Goal: Find contact information: Find contact information

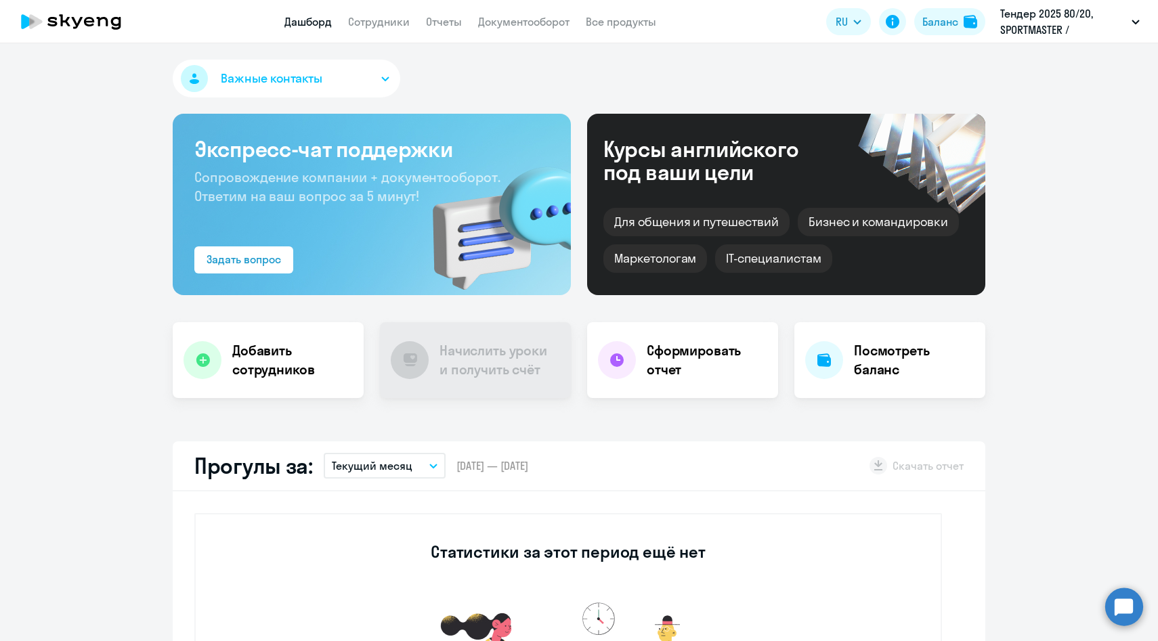
click at [374, 29] on app-menu-item-link "Сотрудники" at bounding box center [379, 22] width 62 height 17
click at [373, 24] on link "Сотрудники" at bounding box center [379, 22] width 62 height 14
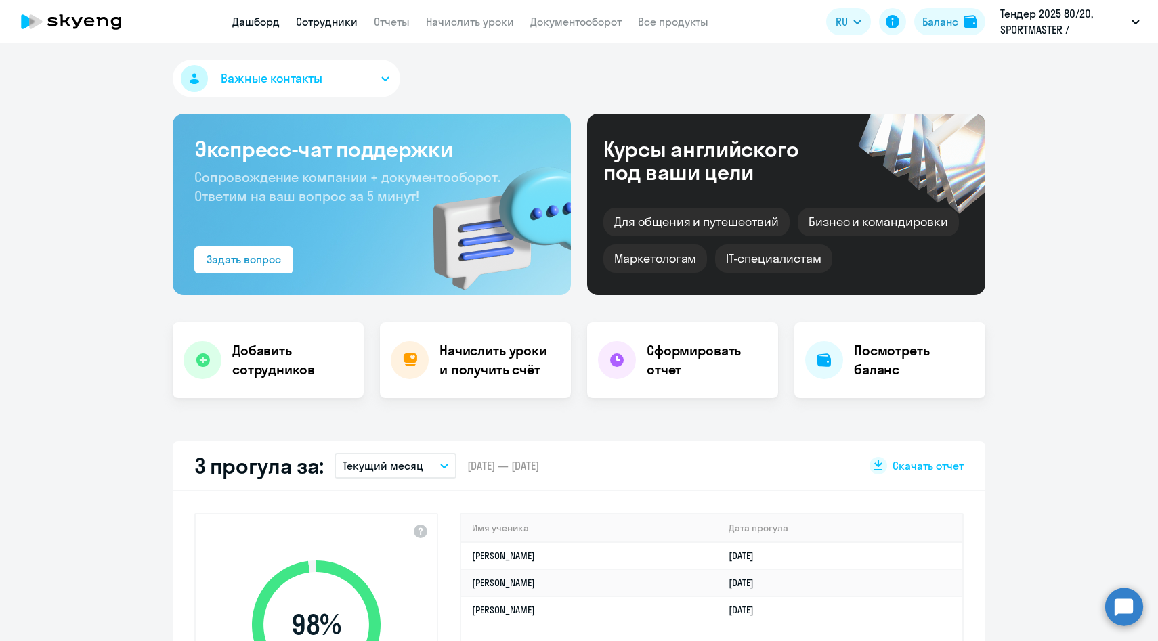
click at [347, 18] on link "Сотрудники" at bounding box center [327, 22] width 62 height 14
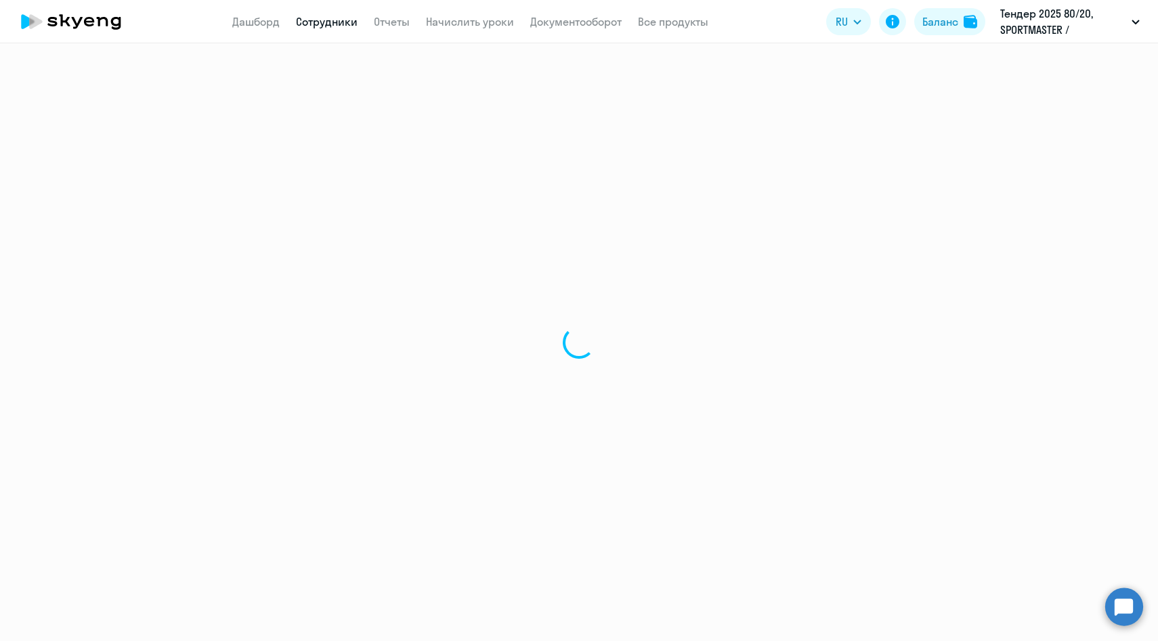
select select "30"
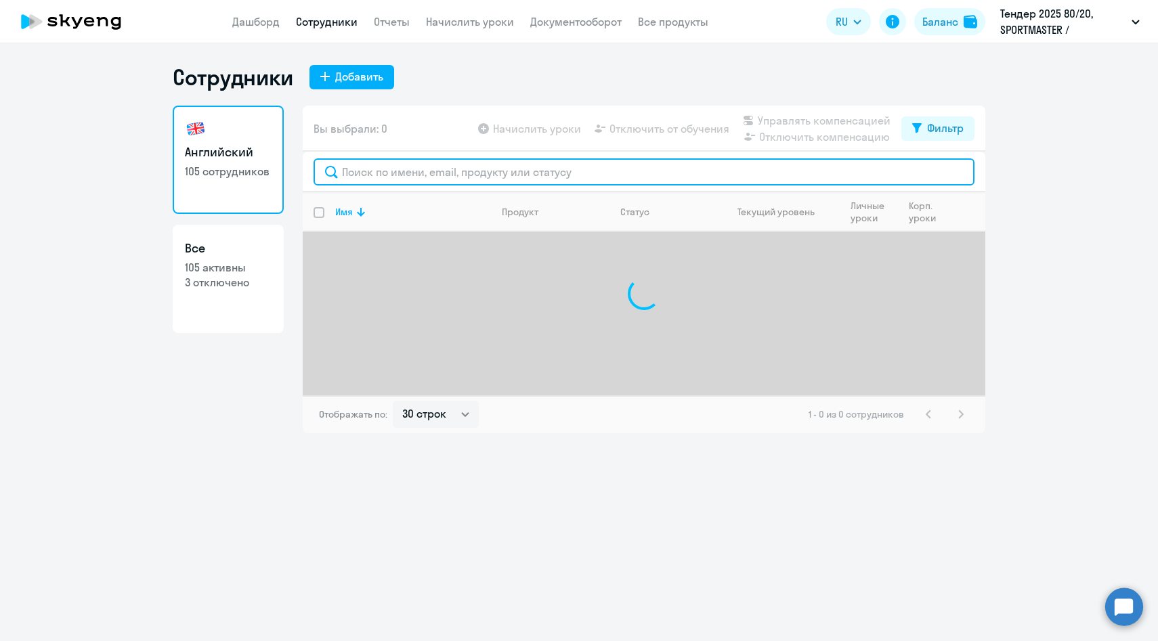
click at [402, 175] on input "text" at bounding box center [644, 171] width 661 height 27
type input "t"
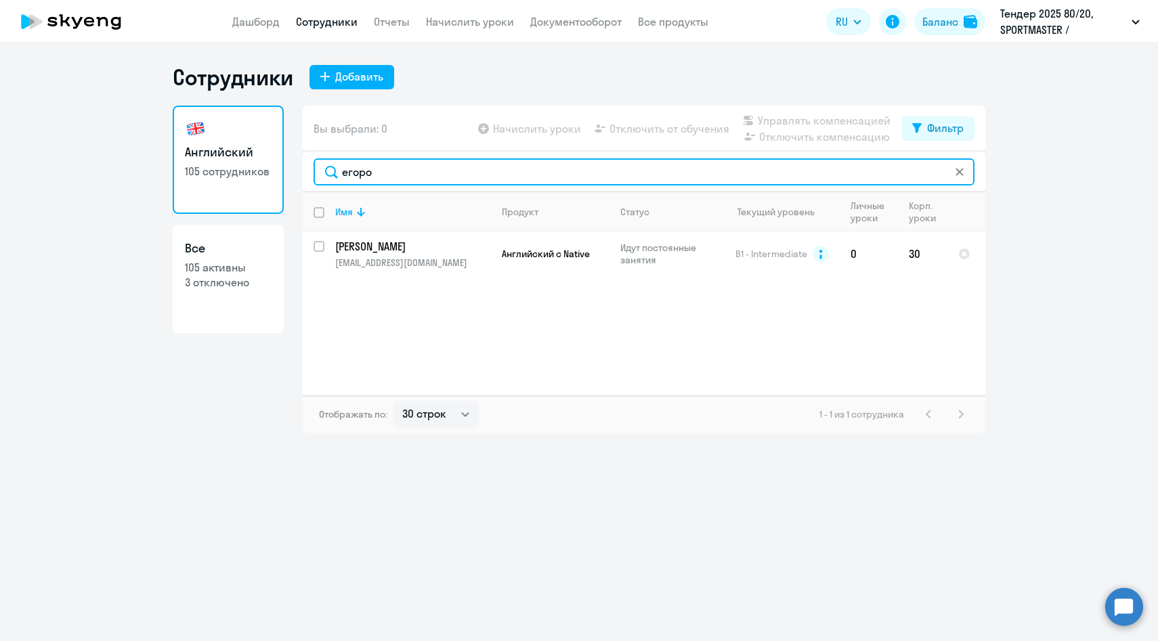
type input "егоро"
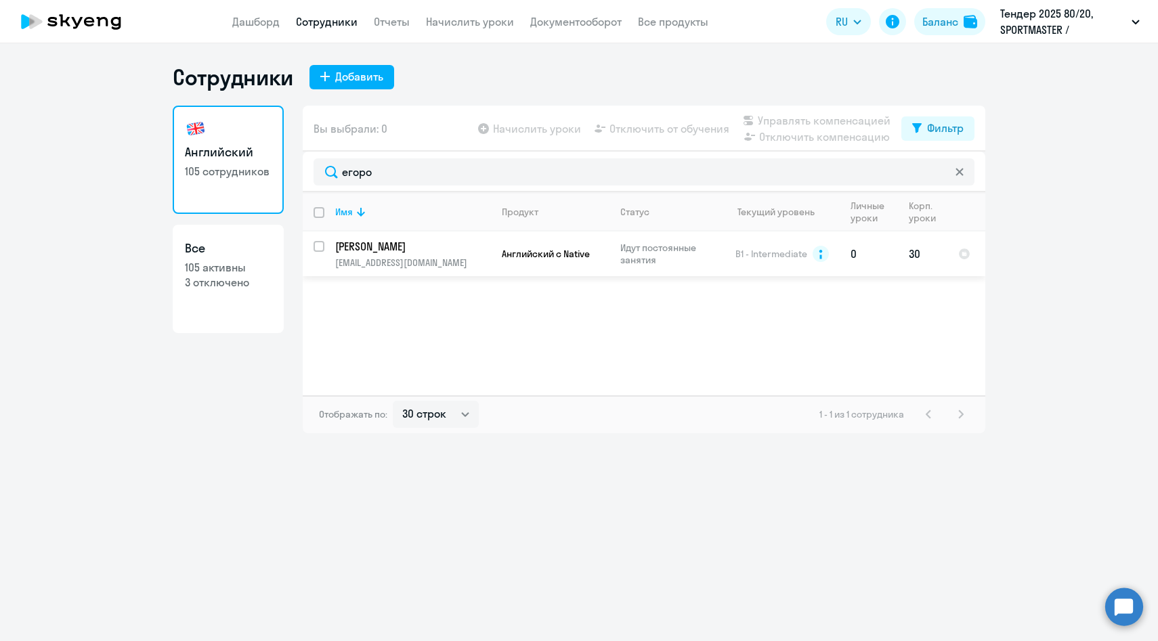
click at [372, 253] on p "[PERSON_NAME]" at bounding box center [411, 246] width 153 height 15
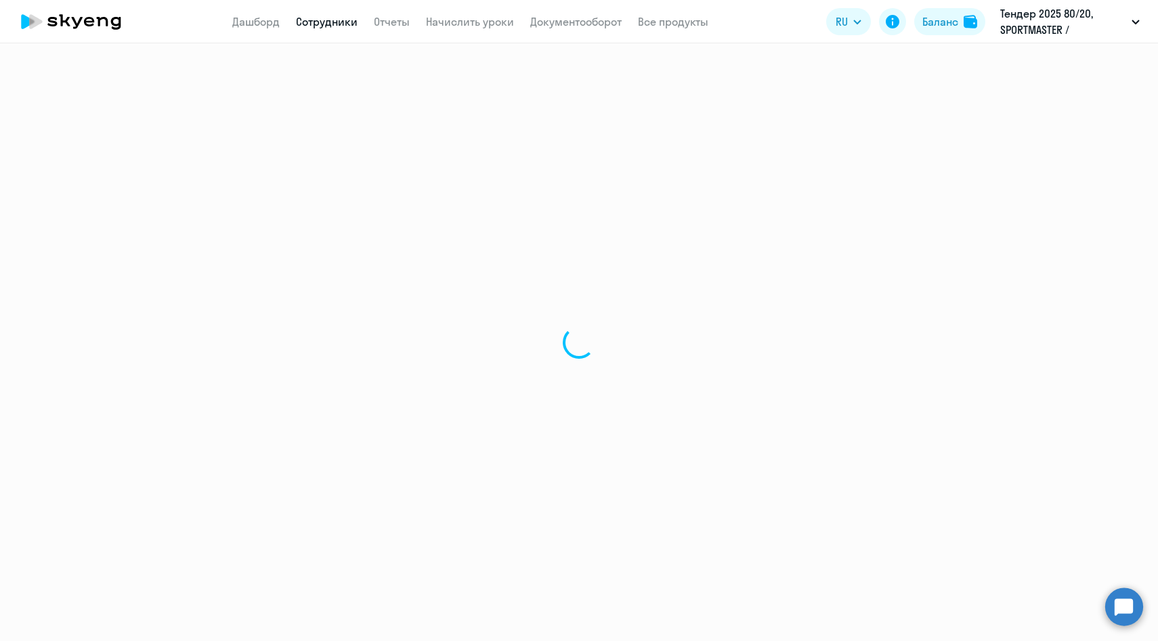
select select "english"
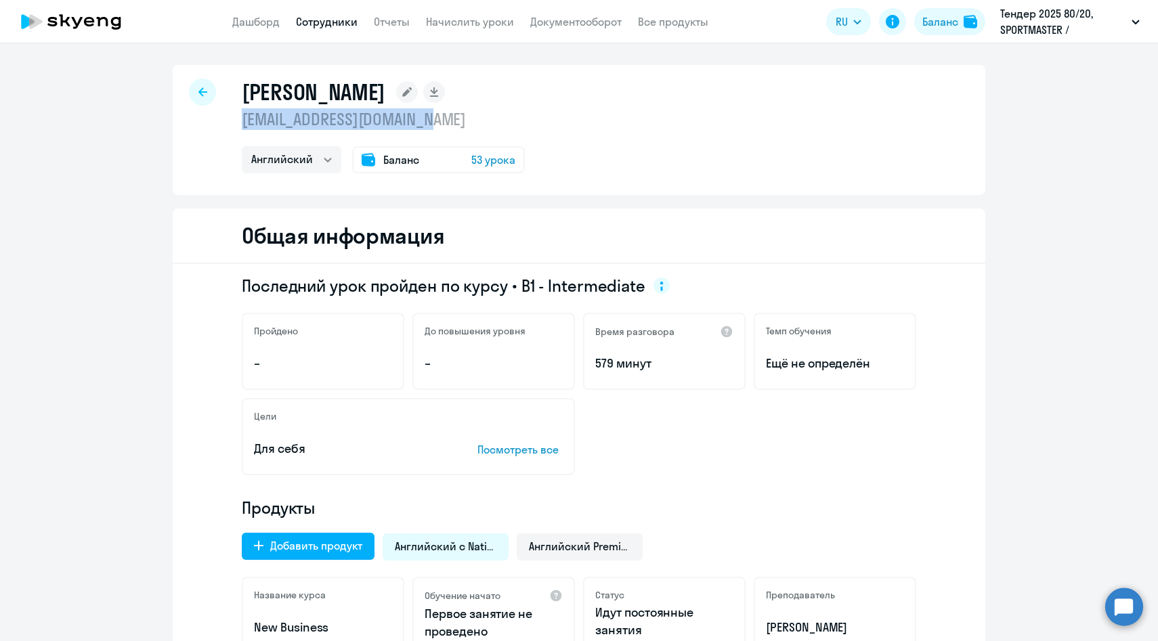
drag, startPoint x: 463, startPoint y: 125, endPoint x: 240, endPoint y: 121, distance: 223.5
click at [240, 121] on div "[PERSON_NAME] [EMAIL_ADDRESS][DOMAIN_NAME] Английский Баланс 53 урока" at bounding box center [579, 130] width 813 height 130
copy p "[EMAIL_ADDRESS][DOMAIN_NAME]"
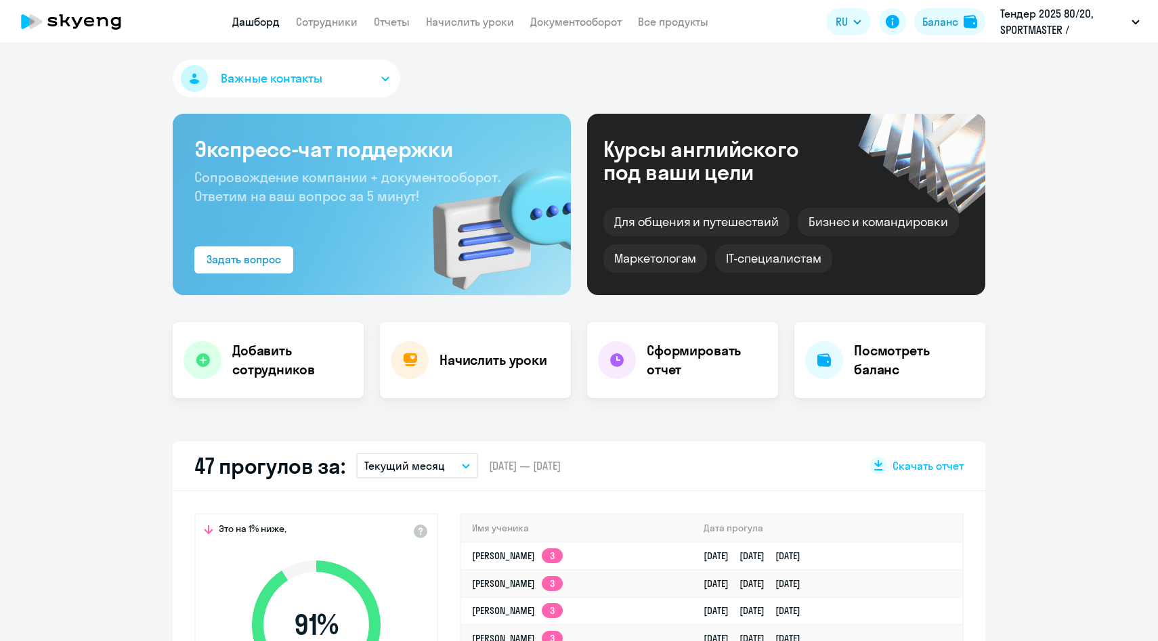
click at [337, 12] on app-header "Дашборд Сотрудники Отчеты Начислить уроки Документооборот Все продукты Дашборд …" at bounding box center [579, 21] width 1158 height 43
click at [337, 20] on link "Сотрудники" at bounding box center [327, 22] width 62 height 14
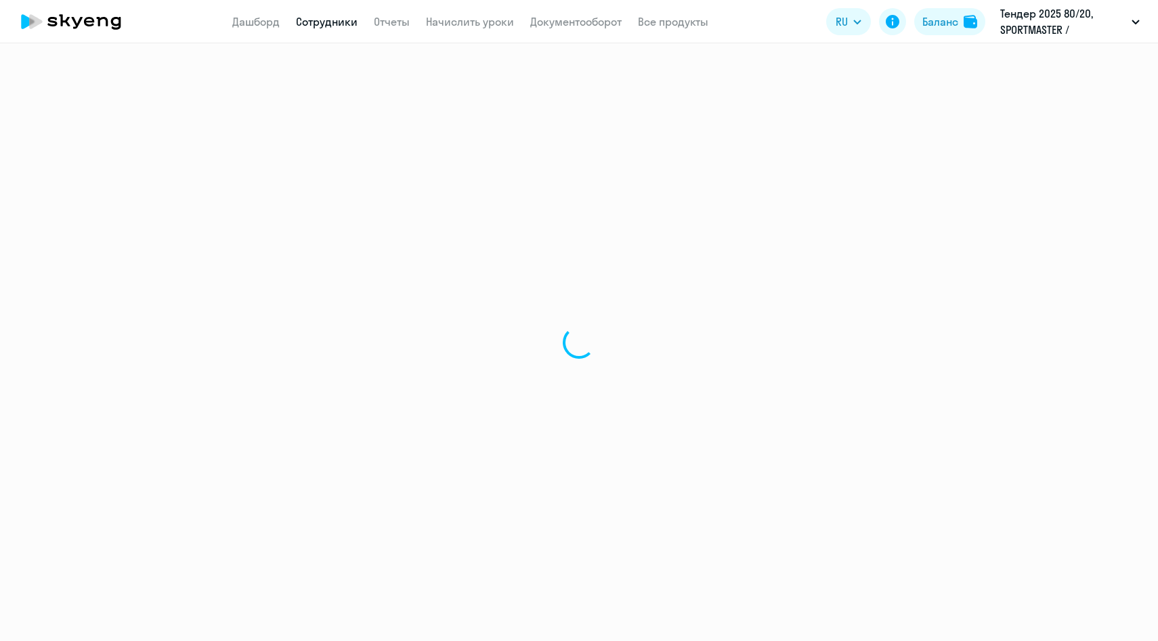
select select "30"
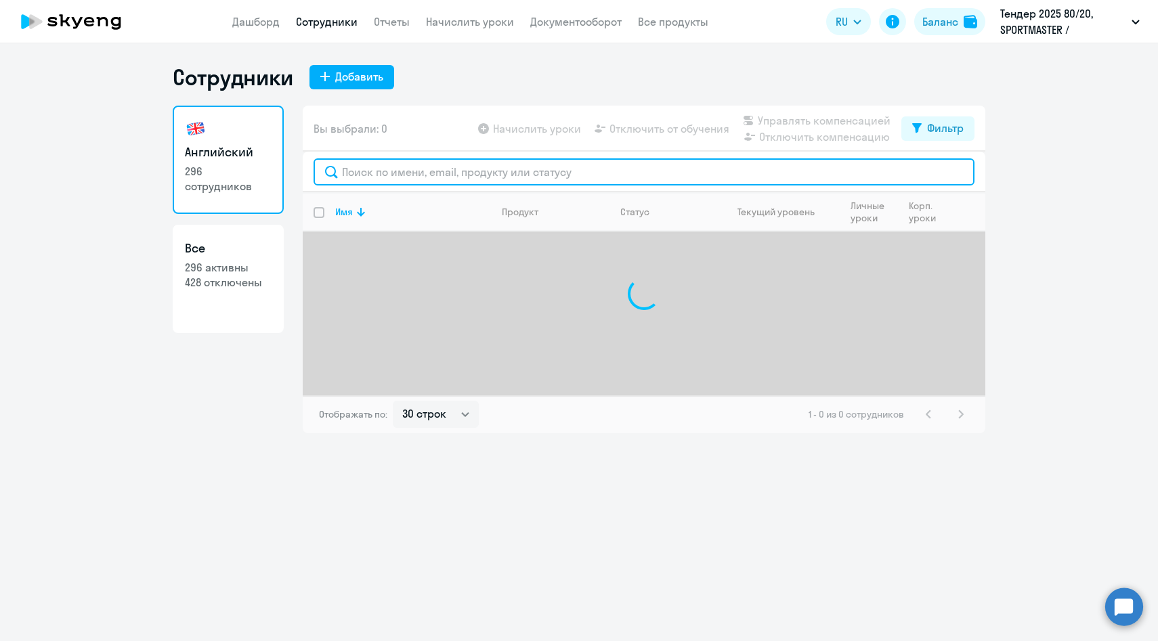
click at [414, 181] on input "text" at bounding box center [644, 171] width 661 height 27
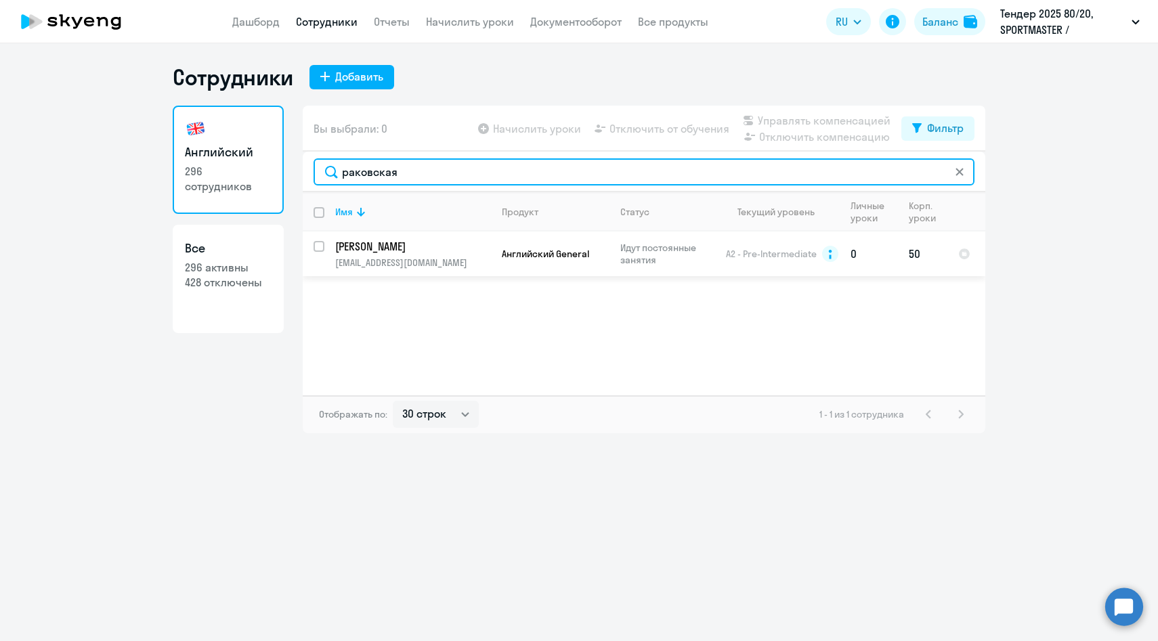
type input "раковская"
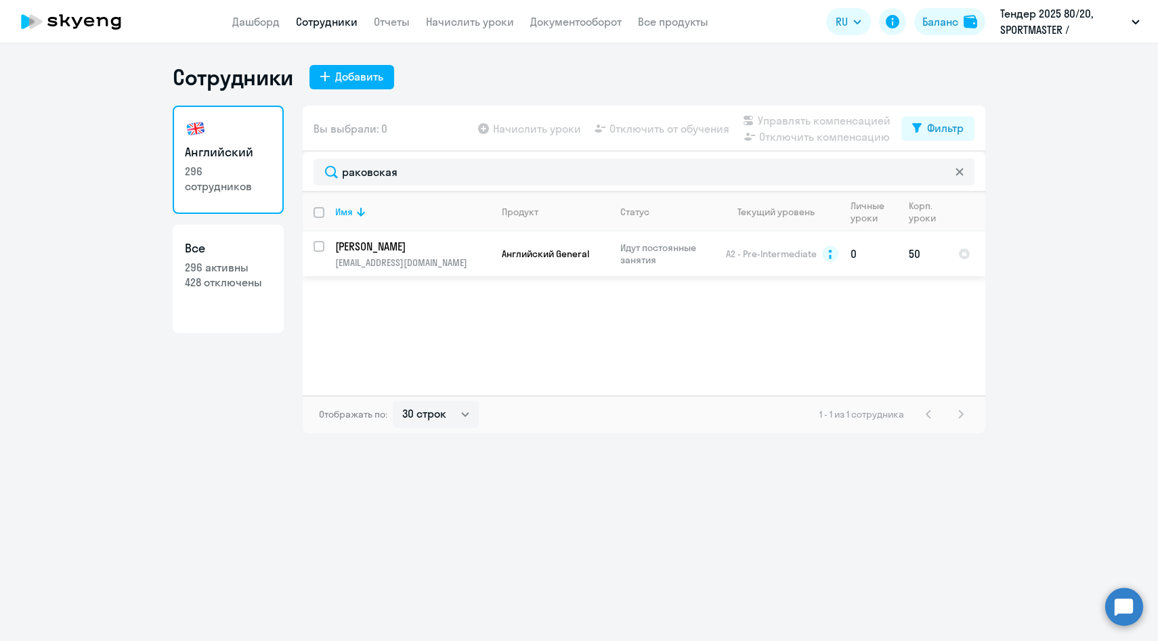
click at [387, 257] on p "yana.rakovskaya@metro-cc.ru" at bounding box center [412, 263] width 155 height 12
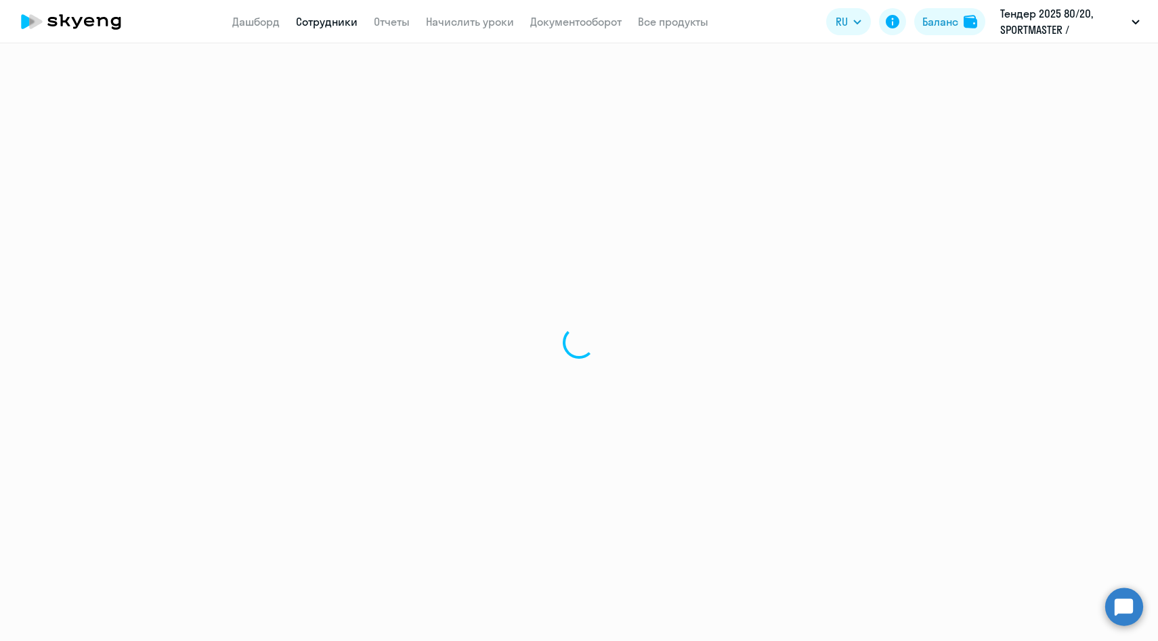
select select "english"
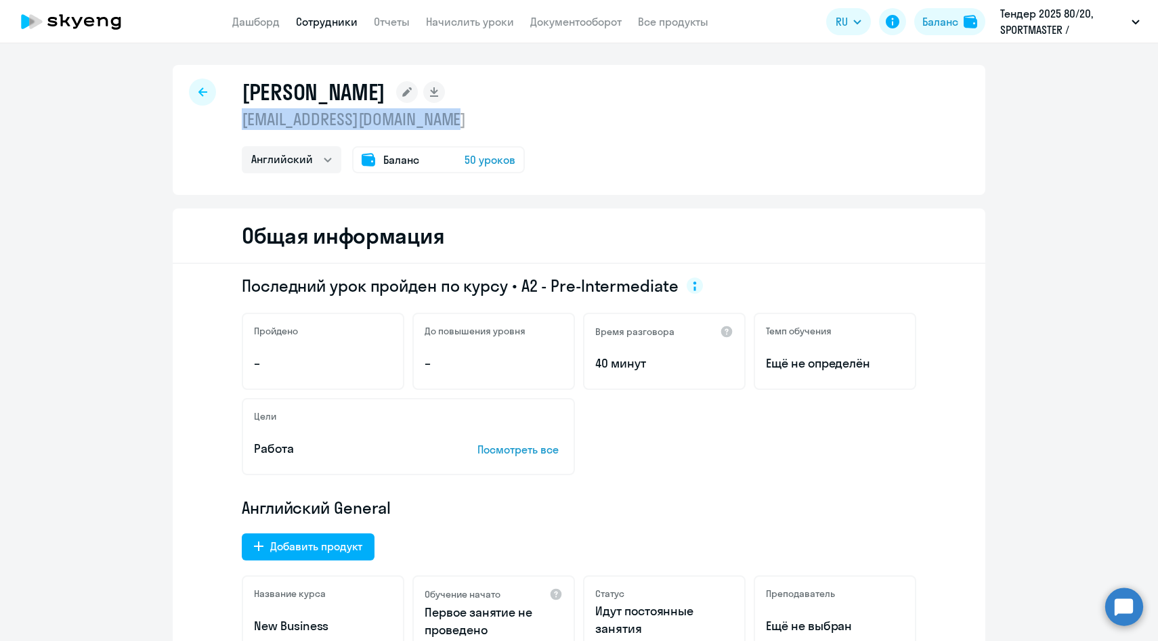
copy p "yana.rakovskaya@metro-cc.ru"
drag, startPoint x: 475, startPoint y: 126, endPoint x: 240, endPoint y: 121, distance: 235.0
click at [240, 120] on div "Раковская Яна Вадимовна yana.rakovskaya@metro-cc.ru Английский Баланс 50 уроков" at bounding box center [579, 130] width 813 height 130
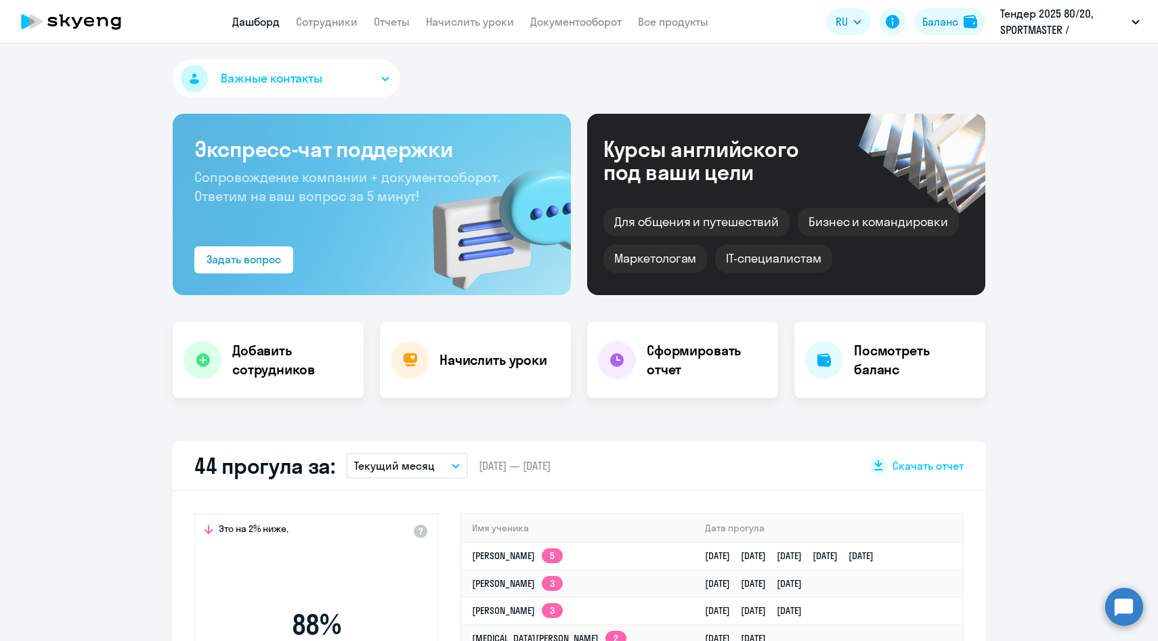
select select "30"
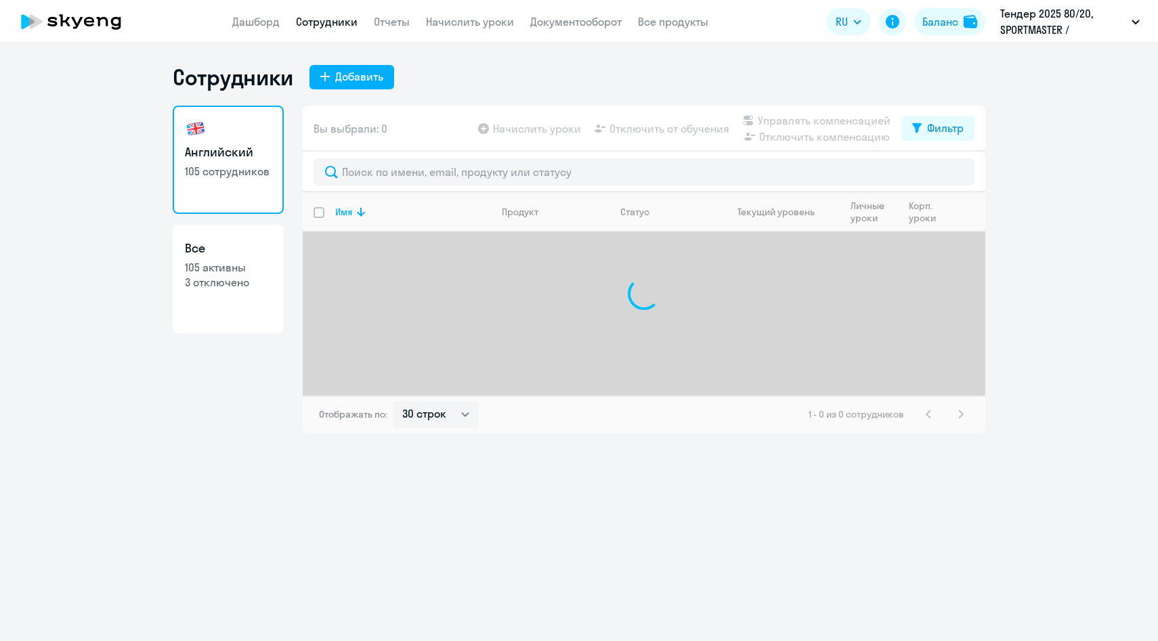
select select "30"
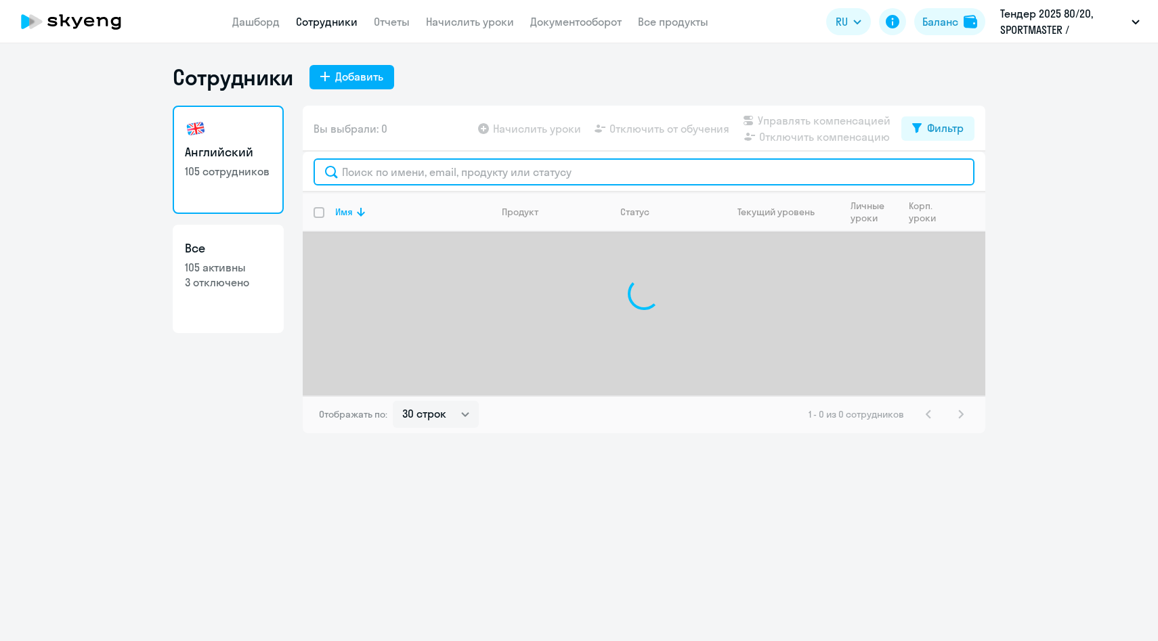
click at [389, 177] on input "text" at bounding box center [644, 171] width 661 height 27
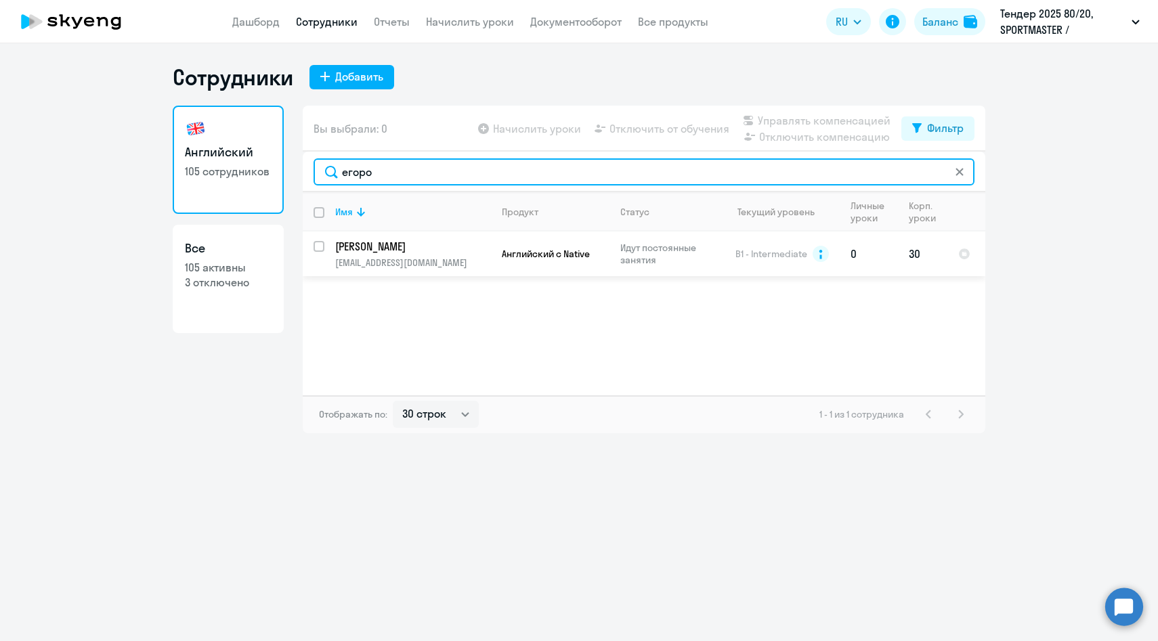
type input "егоро"
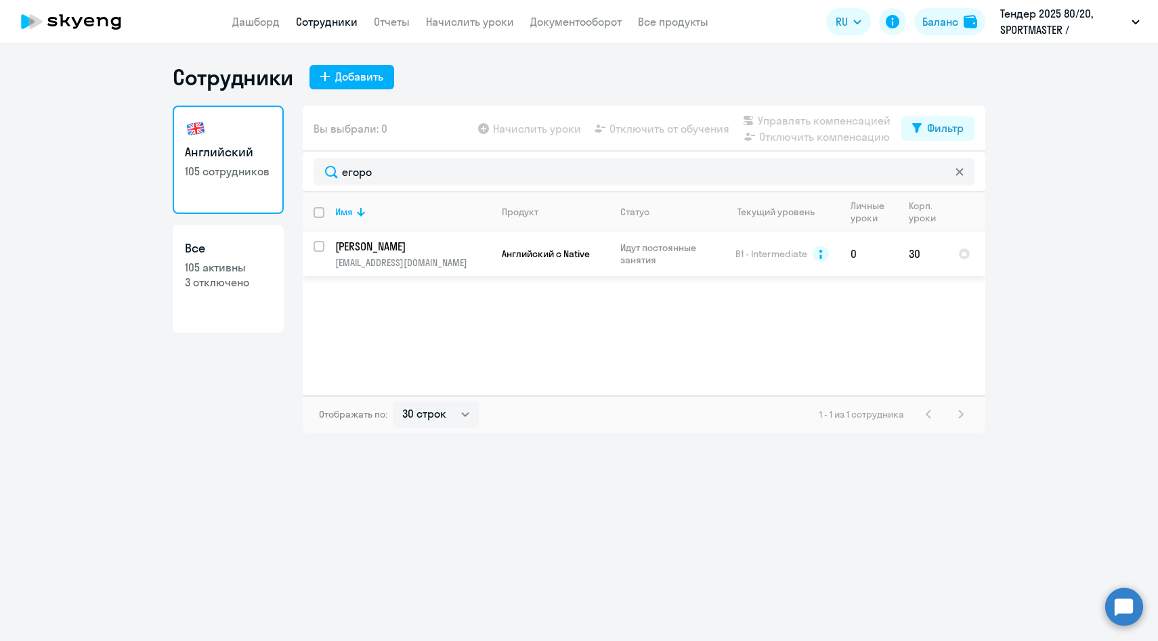
click at [425, 264] on p "[EMAIL_ADDRESS][DOMAIN_NAME]" at bounding box center [412, 263] width 155 height 12
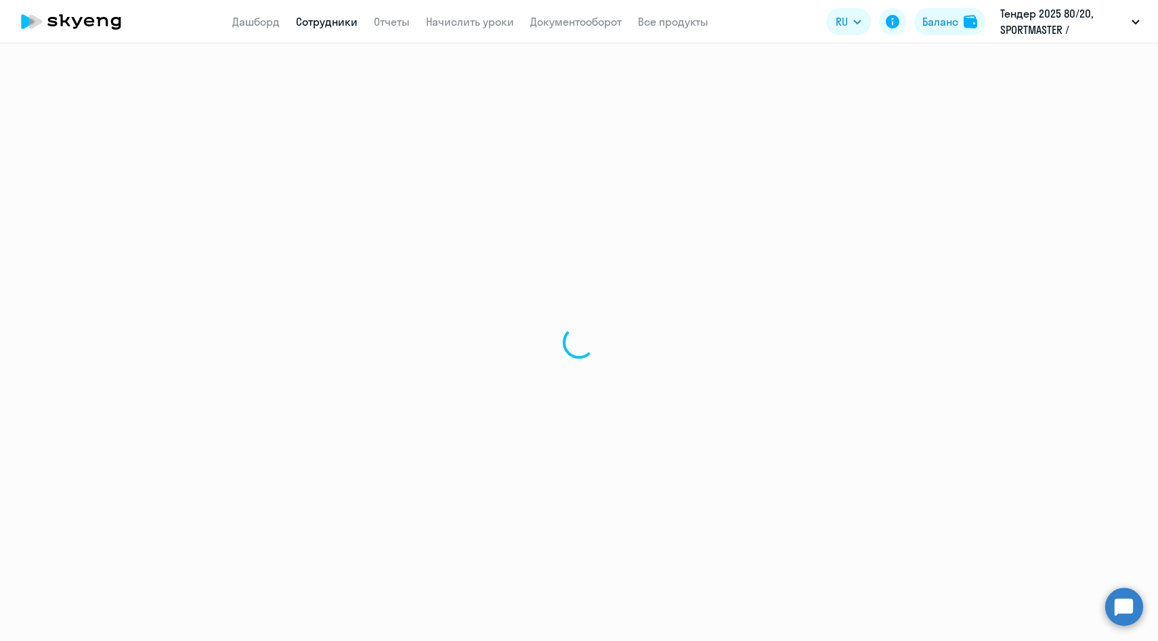
select select "english"
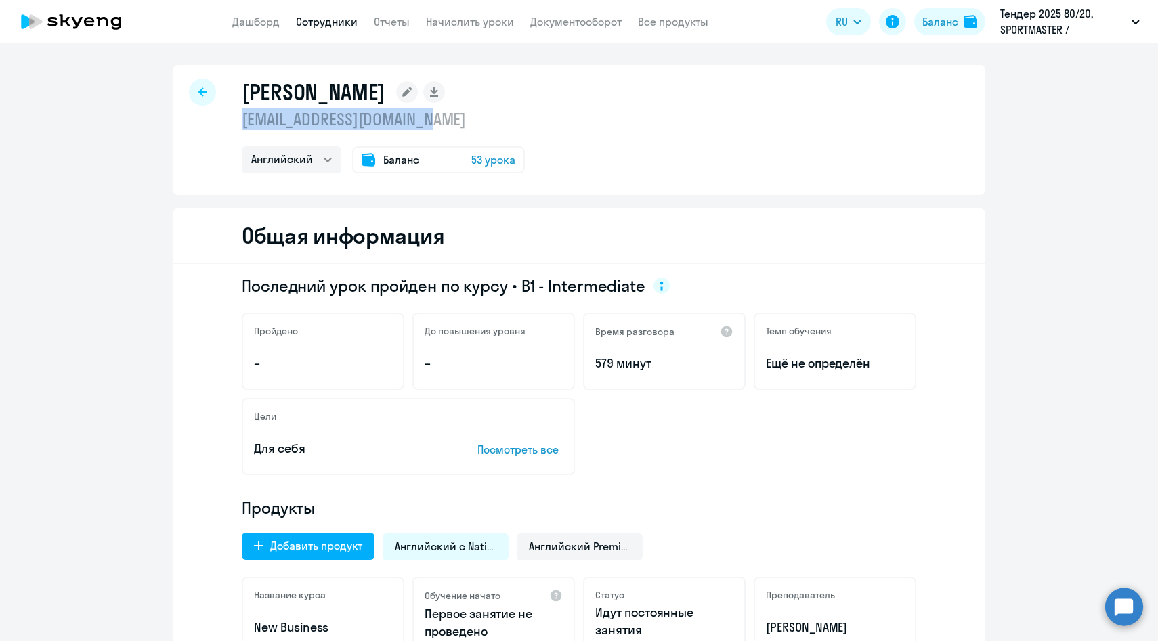
drag, startPoint x: 457, startPoint y: 123, endPoint x: 236, endPoint y: 120, distance: 221.4
click at [236, 120] on div "[PERSON_NAME] [EMAIL_ADDRESS][DOMAIN_NAME] Английский Баланс 53 урока" at bounding box center [579, 130] width 813 height 130
copy p "[EMAIL_ADDRESS][DOMAIN_NAME]"
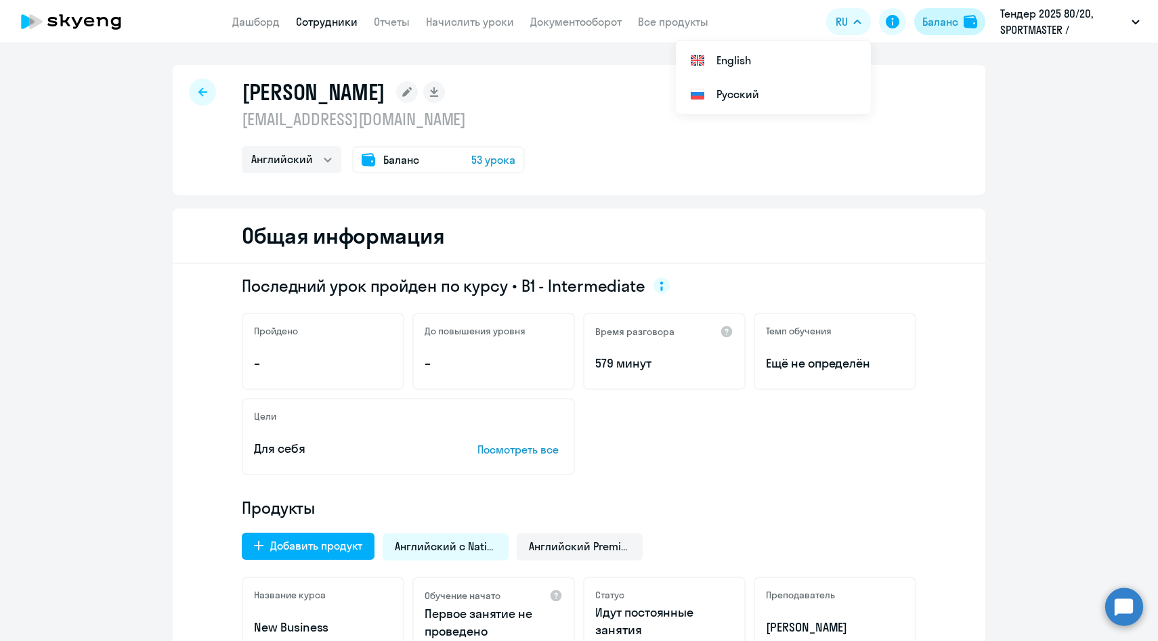
click at [931, 25] on div "Баланс" at bounding box center [940, 22] width 36 height 16
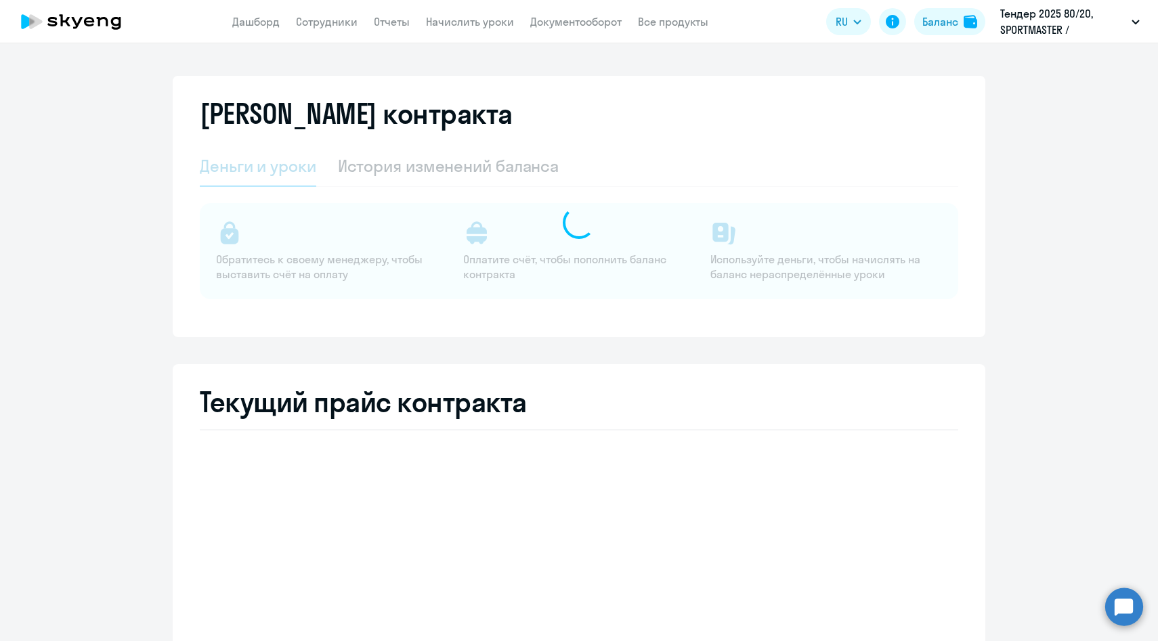
select select "english_adult_not_native_speaker"
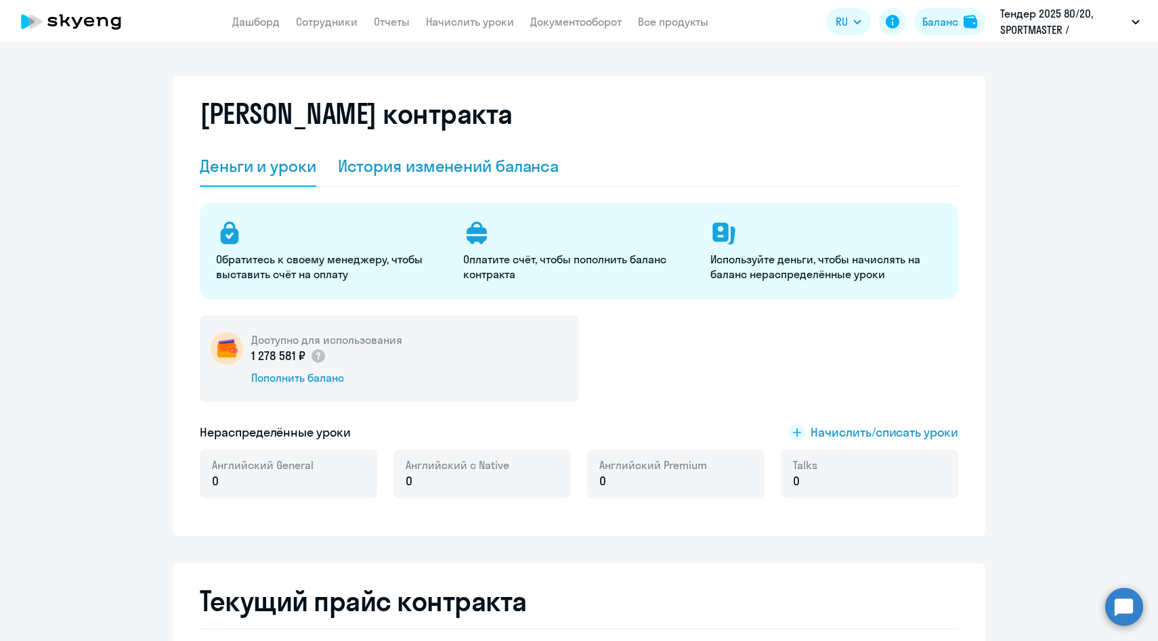
click at [404, 173] on div "История изменений баланса" at bounding box center [448, 166] width 221 height 22
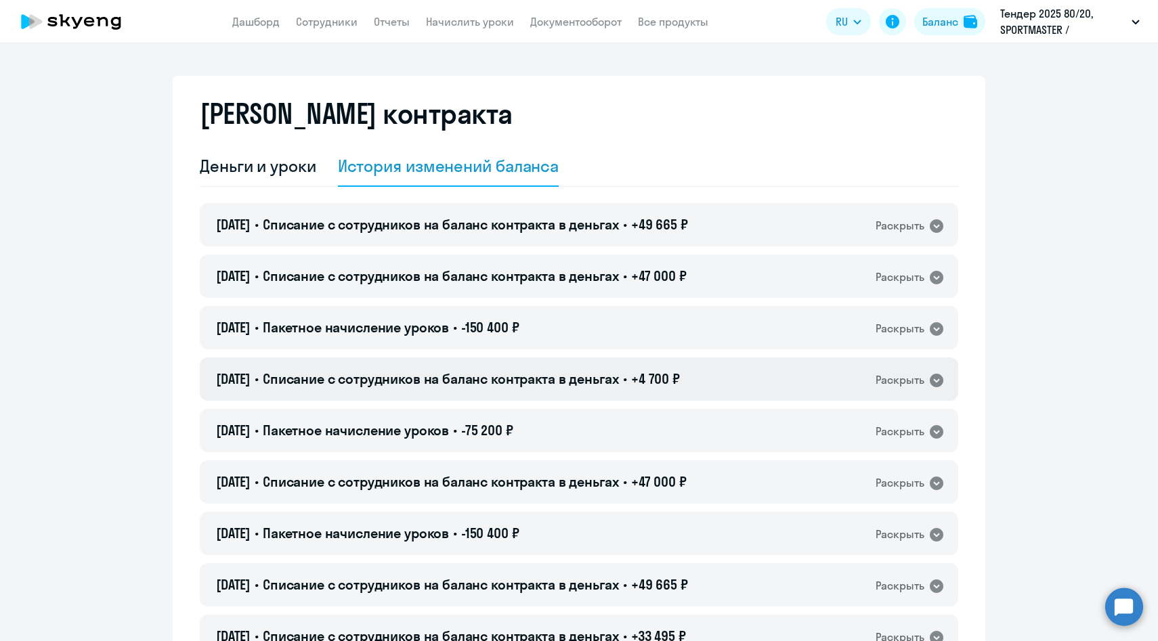
scroll to position [291, 0]
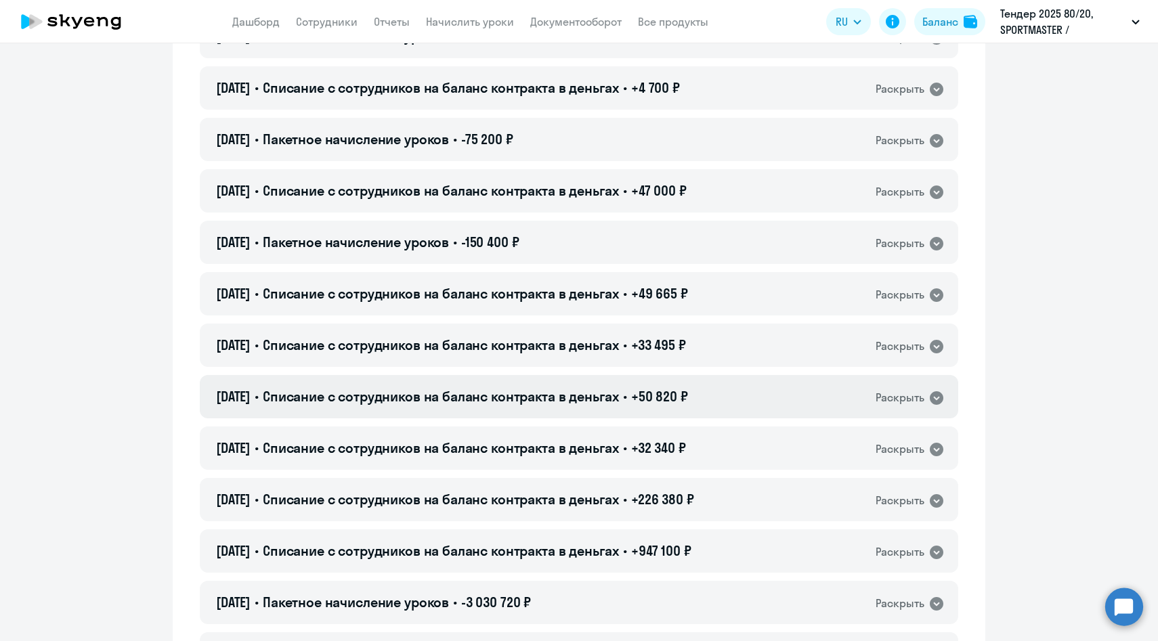
click at [601, 389] on span "Списание с сотрудников на баланс контракта в деньгах" at bounding box center [441, 396] width 356 height 17
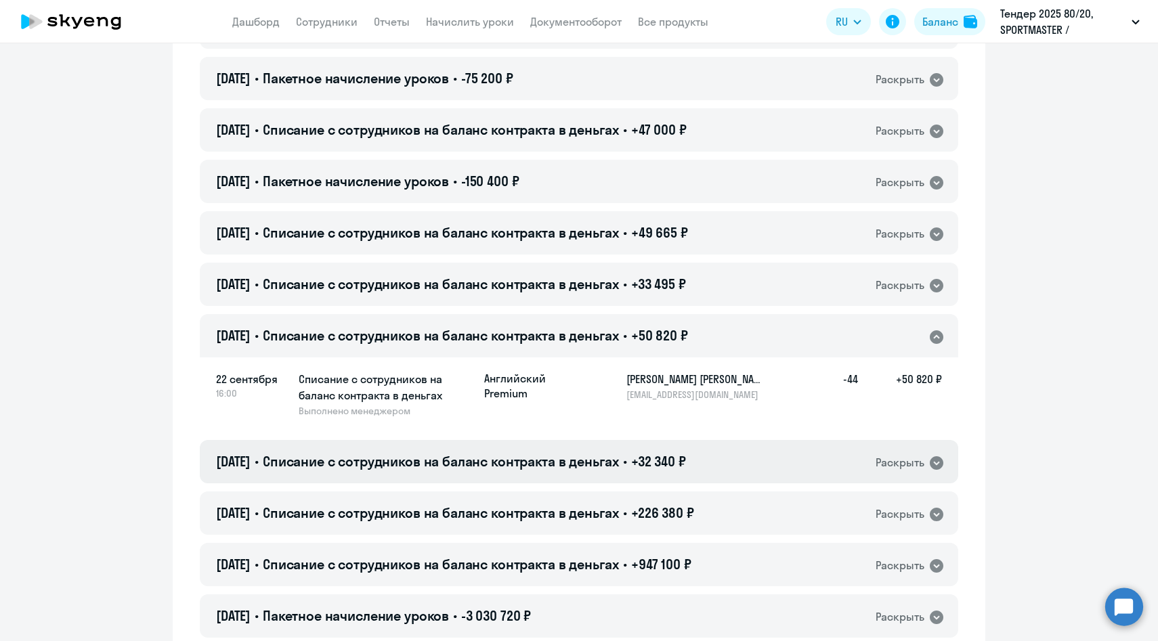
scroll to position [411, 0]
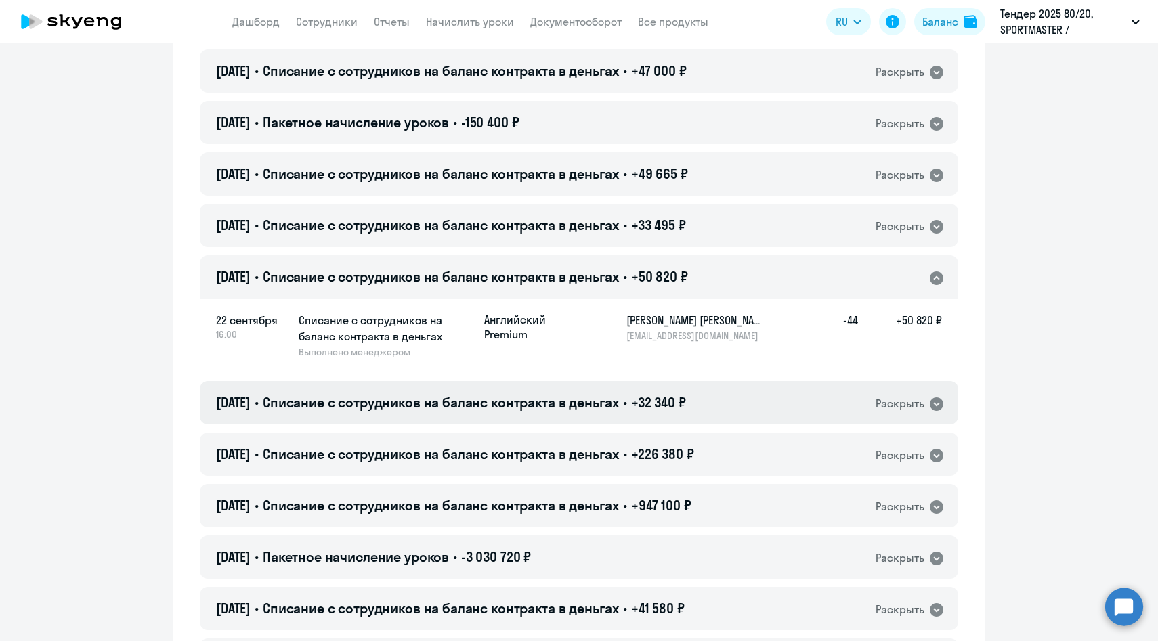
click at [561, 401] on span "Списание с сотрудников на баланс контракта в деньгах" at bounding box center [441, 402] width 356 height 17
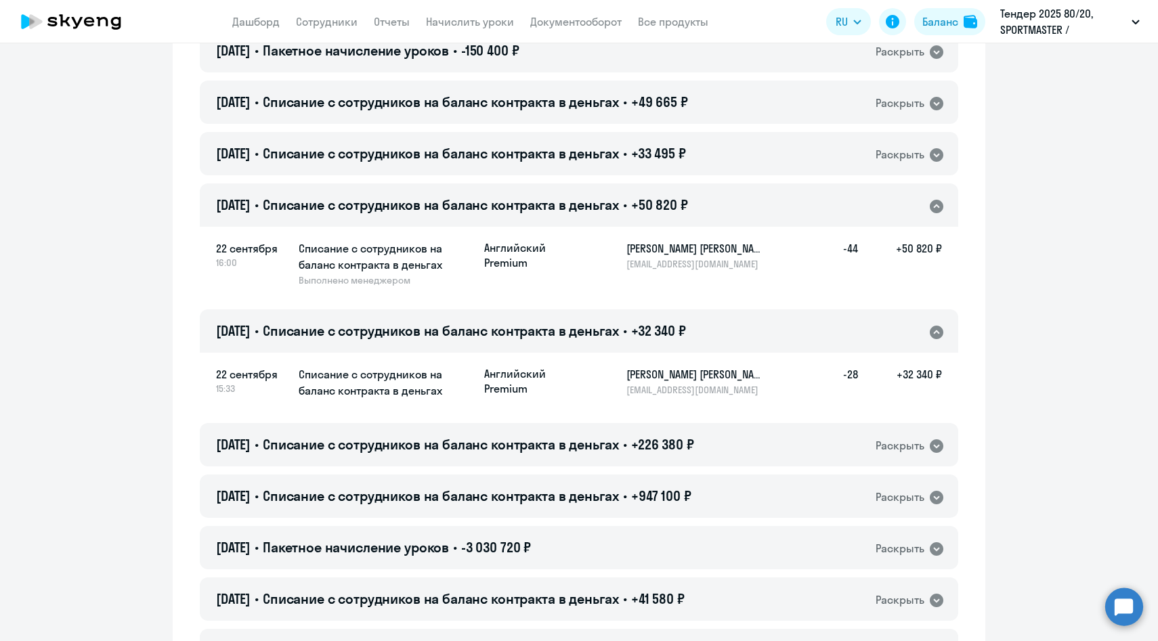
scroll to position [517, 0]
